Goal: Find specific page/section: Find specific page/section

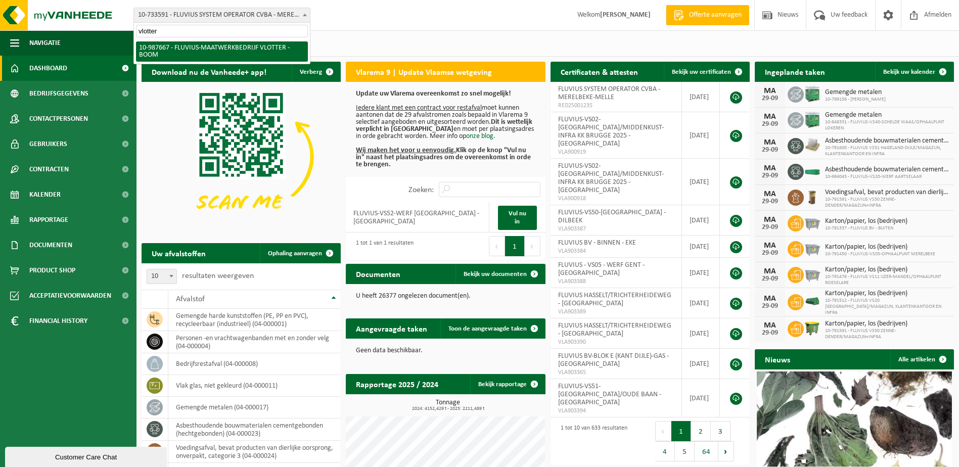
type input "vlotter"
select select "167310"
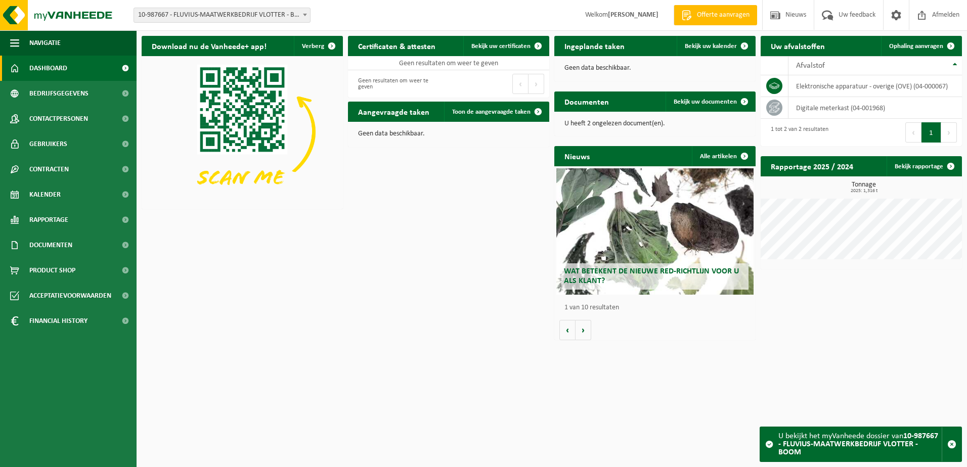
click at [55, 215] on span "Rapportage" at bounding box center [48, 219] width 39 height 25
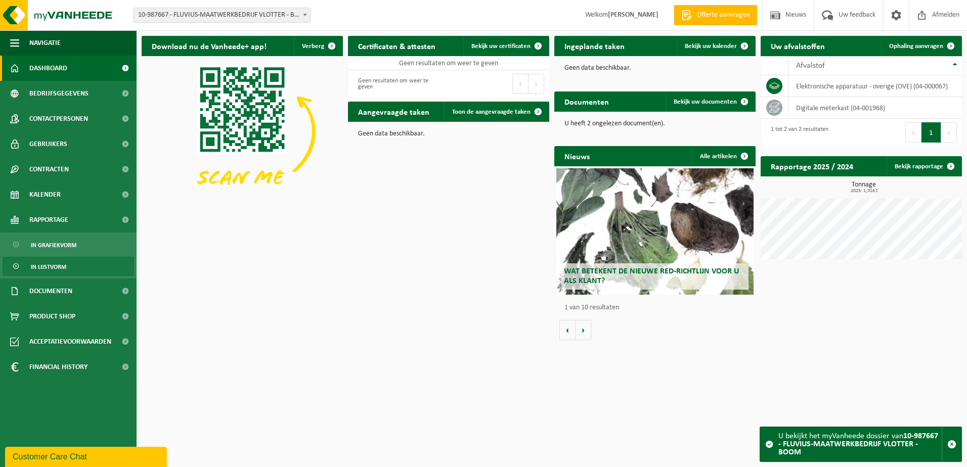
click at [44, 266] on span "In lijstvorm" at bounding box center [48, 266] width 35 height 19
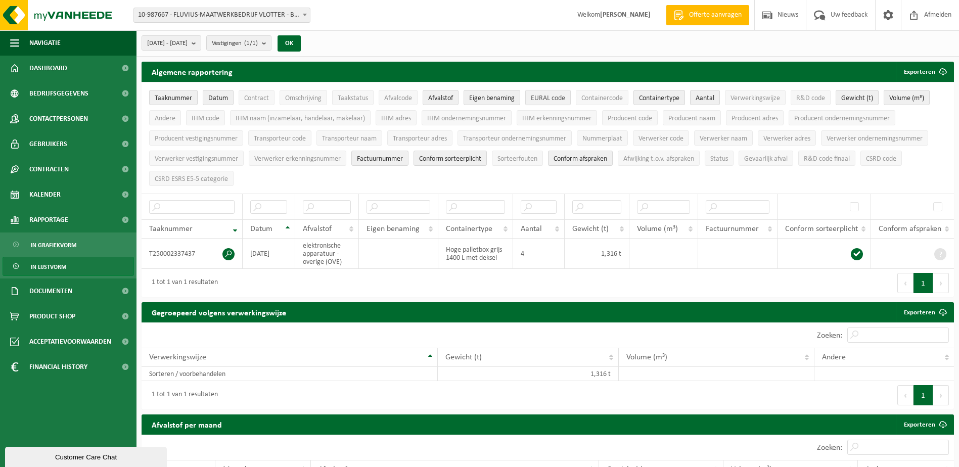
click at [560, 96] on span "EURAL code" at bounding box center [548, 99] width 34 height 8
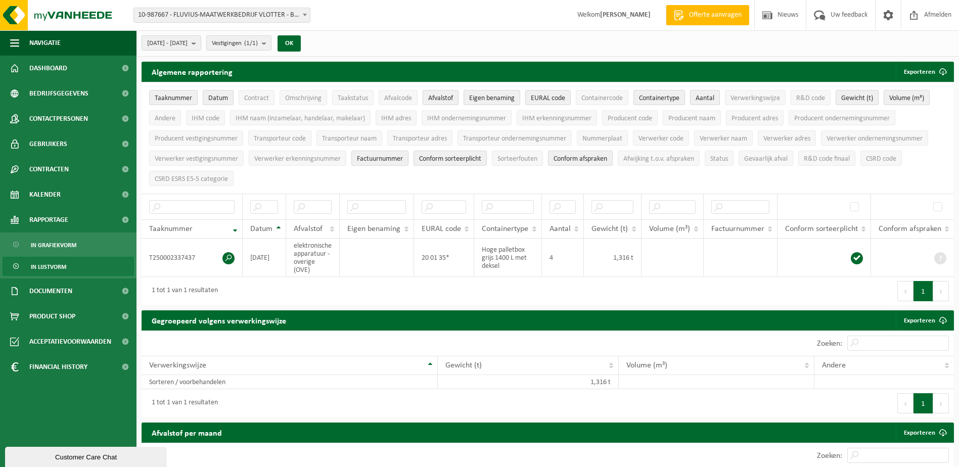
drag, startPoint x: 310, startPoint y: 17, endPoint x: 304, endPoint y: 17, distance: 5.6
click at [310, 18] on span "10-987667 - FLUVIUS-MAATWERKBEDRIJF VLOTTER - BOOM" at bounding box center [222, 15] width 177 height 15
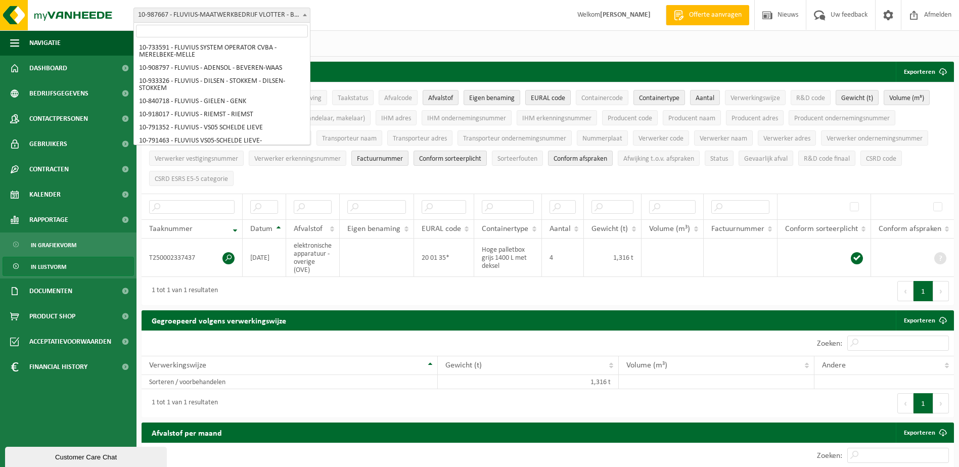
scroll to position [6127, 0]
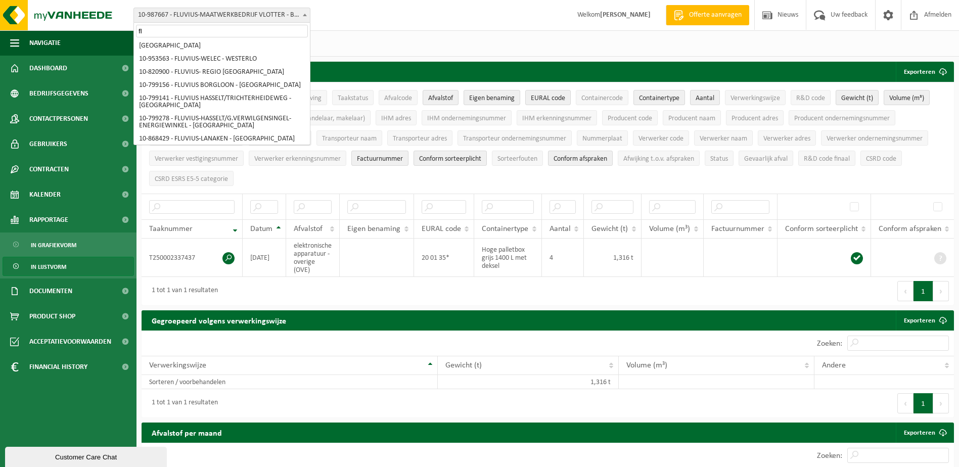
type input "f"
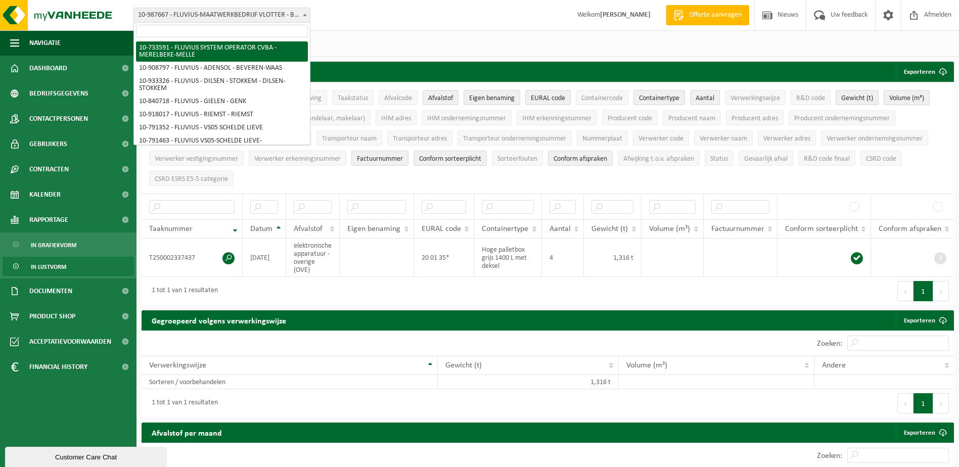
select select "20098"
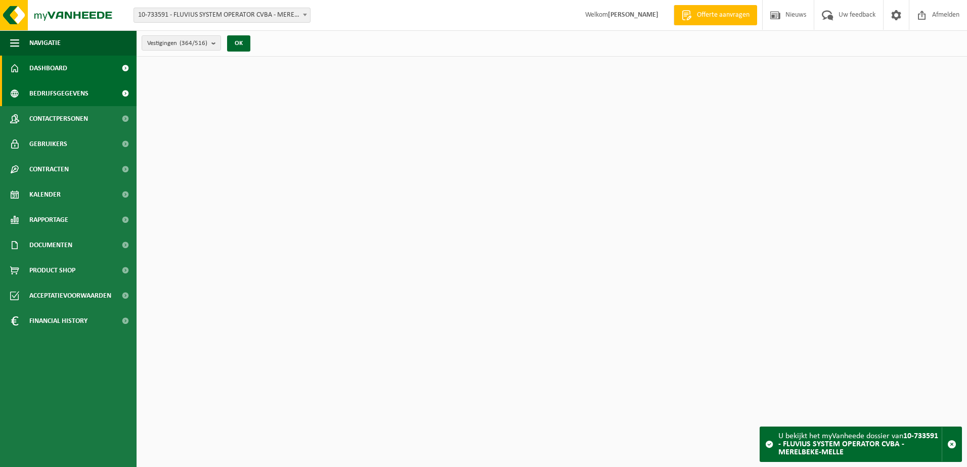
drag, startPoint x: 0, startPoint y: 0, endPoint x: 48, endPoint y: 93, distance: 104.3
click at [48, 93] on span "Bedrijfsgegevens" at bounding box center [58, 93] width 59 height 25
